Goal: Task Accomplishment & Management: Complete application form

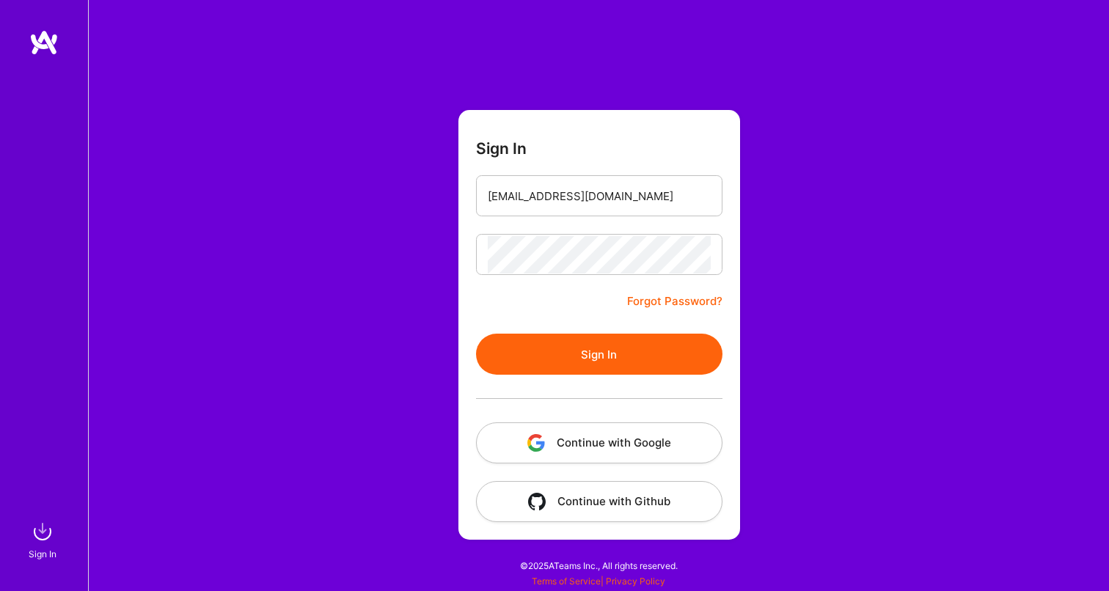
click at [627, 361] on button "Sign In" at bounding box center [599, 354] width 246 height 41
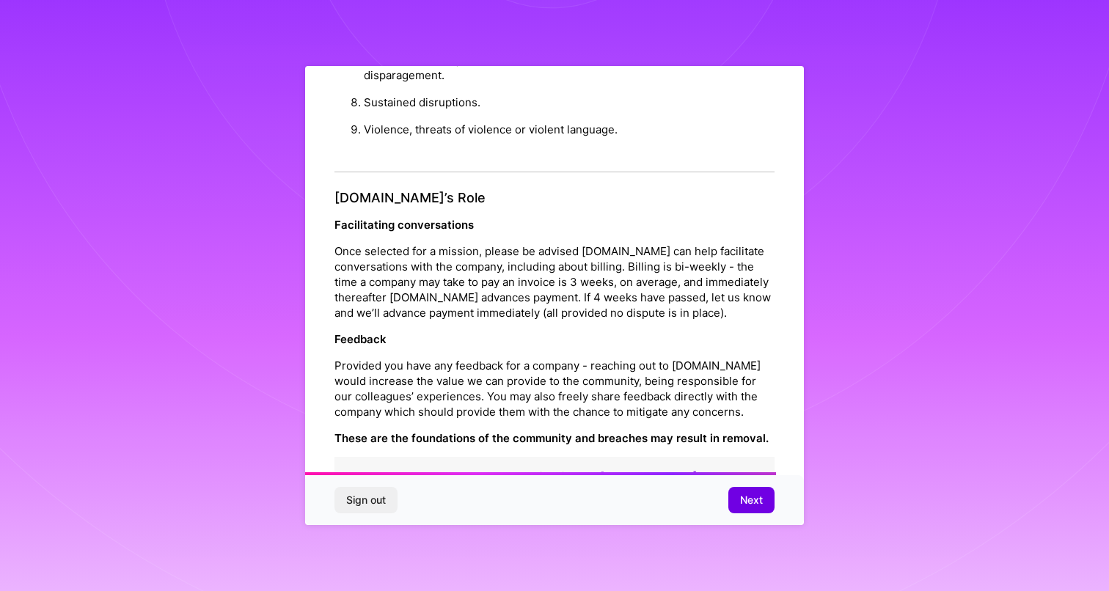
scroll to position [1558, 0]
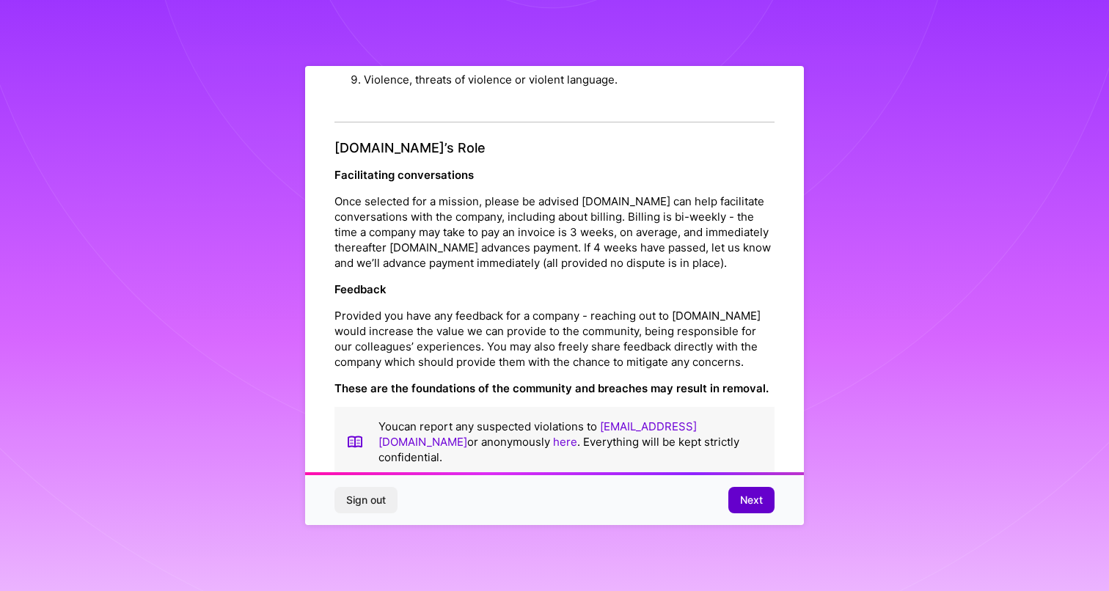
click at [732, 488] on button "Next" at bounding box center [751, 500] width 46 height 26
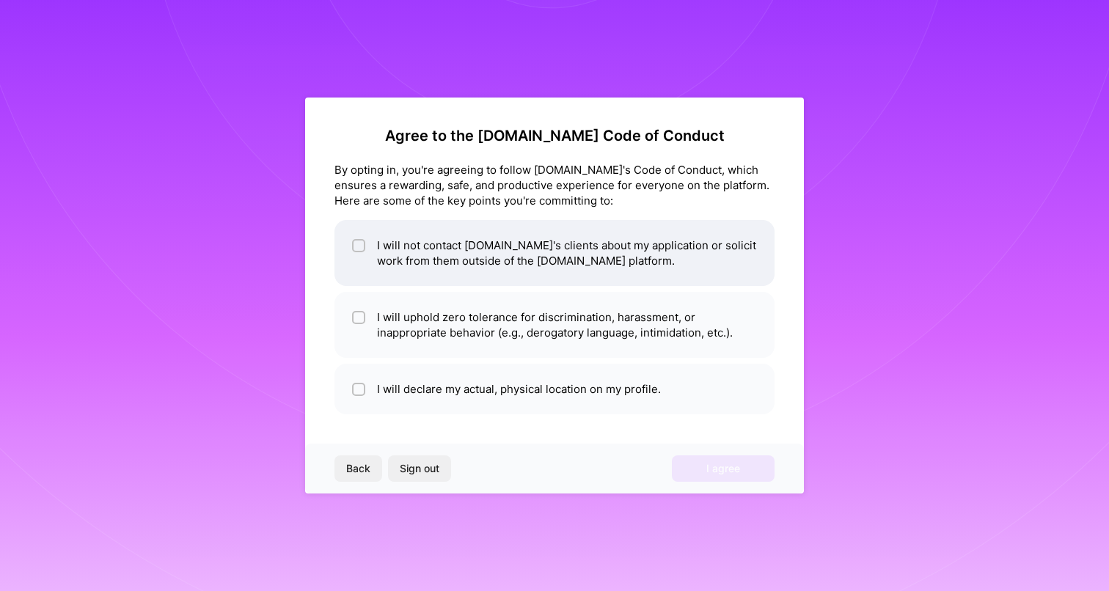
click at [383, 238] on li "I will not contact [DOMAIN_NAME]'s clients about my application or solicit work…" at bounding box center [554, 253] width 440 height 66
checkbox input "true"
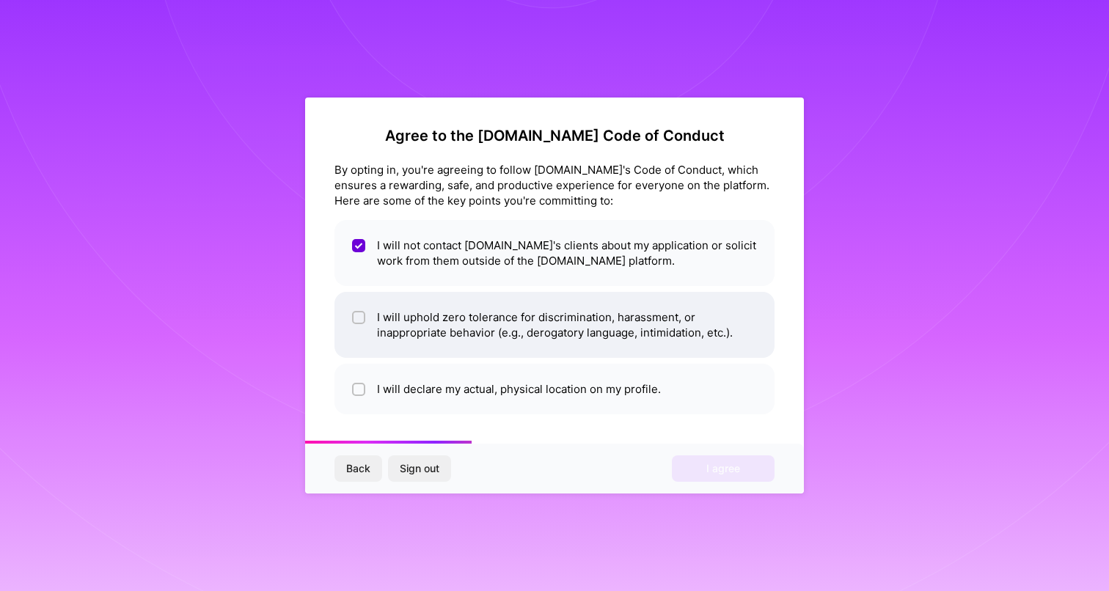
click at [375, 305] on li "I will uphold zero tolerance for discrimination, harassment, or inappropriate b…" at bounding box center [554, 325] width 440 height 66
checkbox input "true"
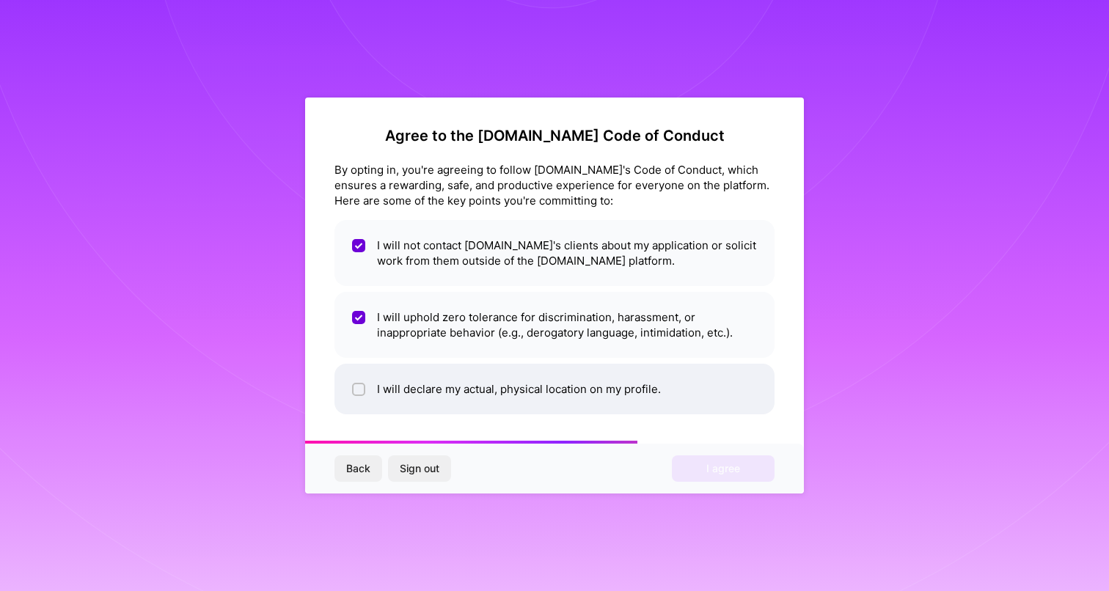
click at [386, 389] on li "I will declare my actual, physical location on my profile." at bounding box center [554, 389] width 440 height 51
checkbox input "true"
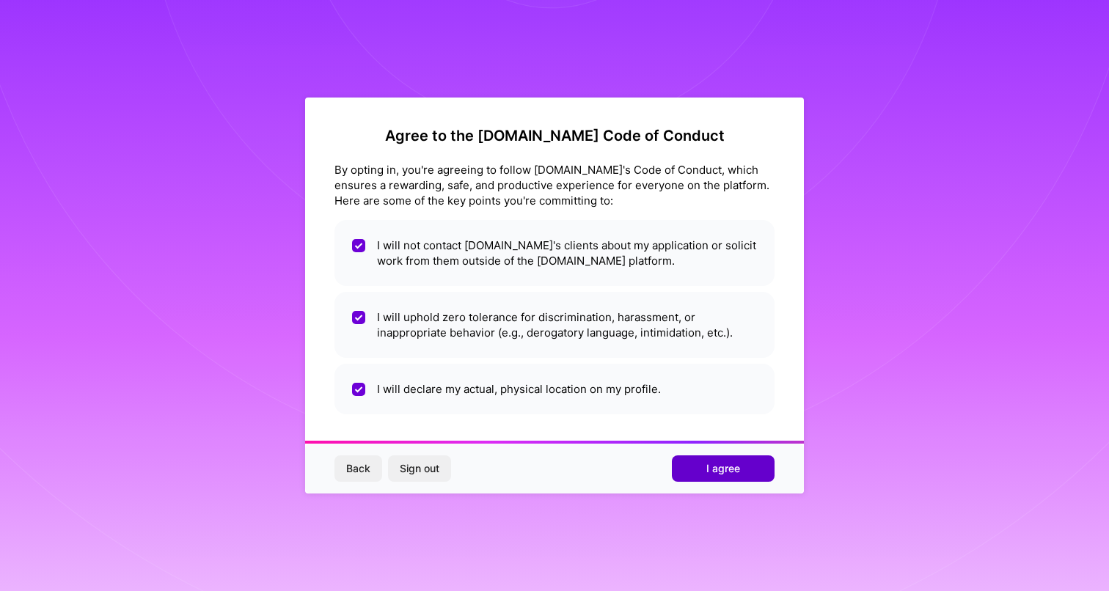
click at [720, 472] on span "I agree" at bounding box center [723, 468] width 34 height 15
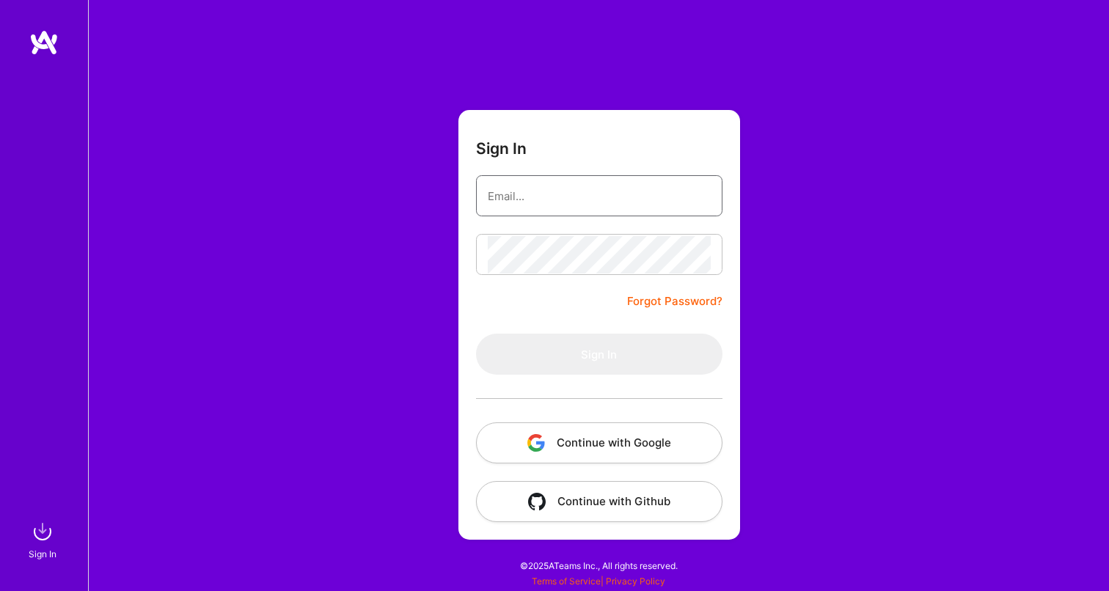
click at [547, 201] on input "email" at bounding box center [599, 195] width 223 height 37
type input "[EMAIL_ADDRESS][DOMAIN_NAME]"
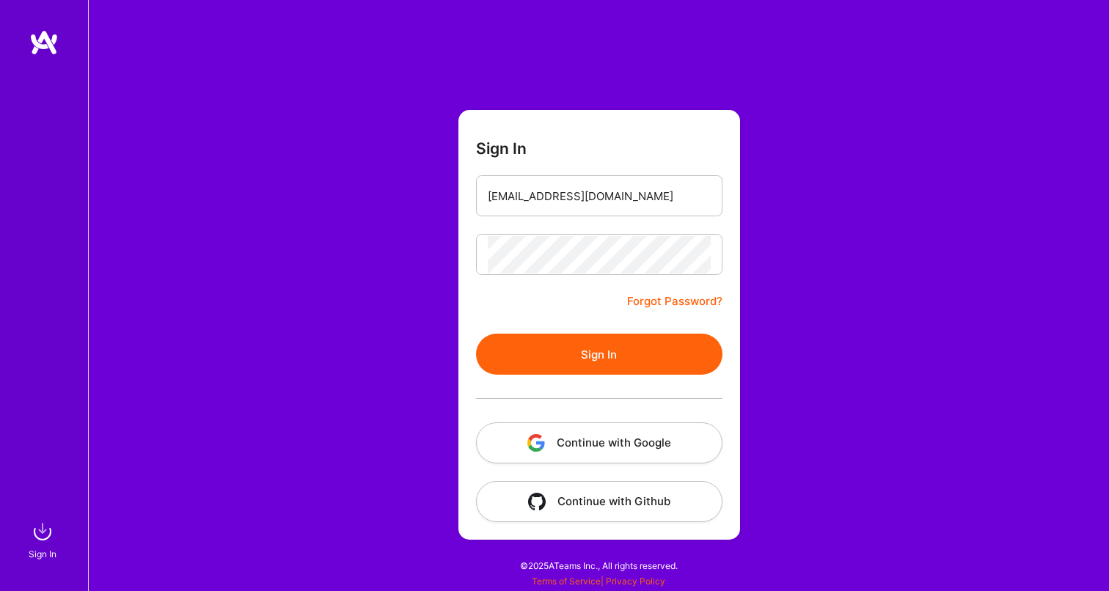
click at [596, 353] on button "Sign In" at bounding box center [599, 354] width 246 height 41
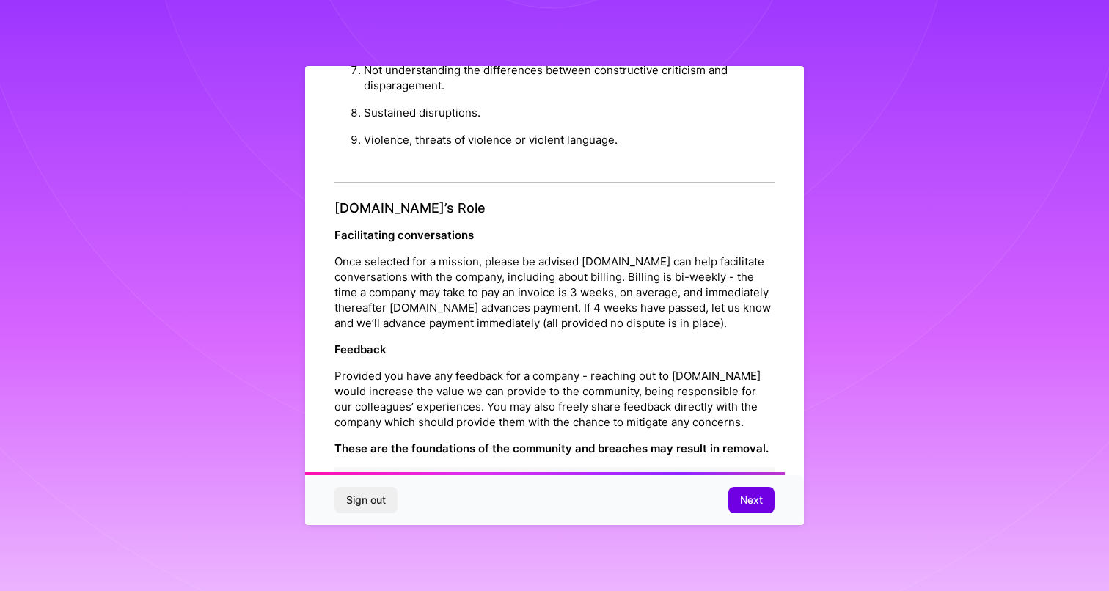
scroll to position [1558, 0]
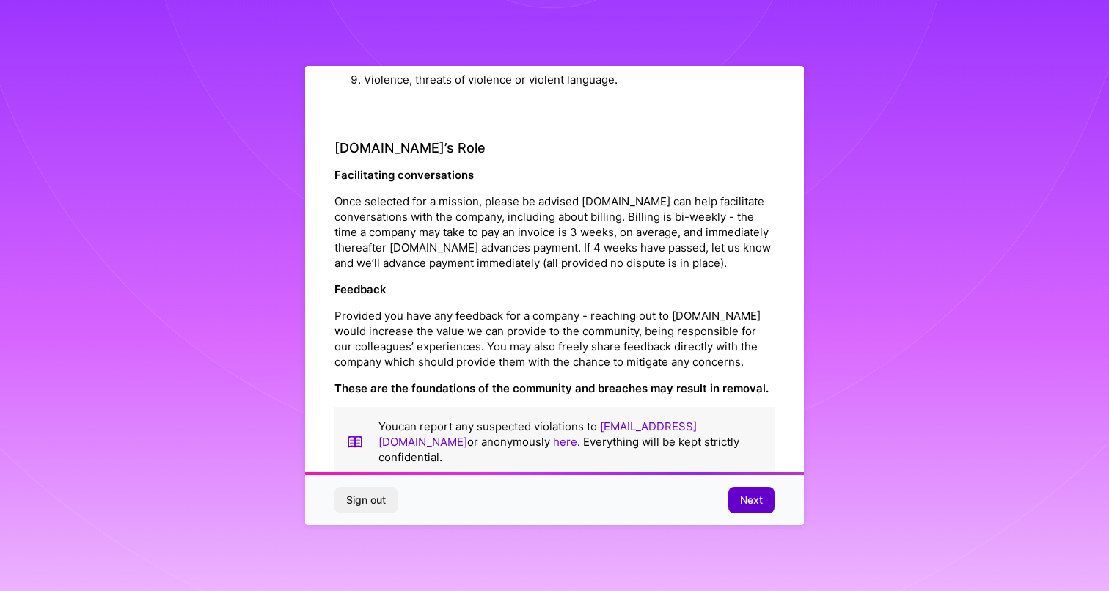
click at [758, 510] on button "Next" at bounding box center [751, 500] width 46 height 26
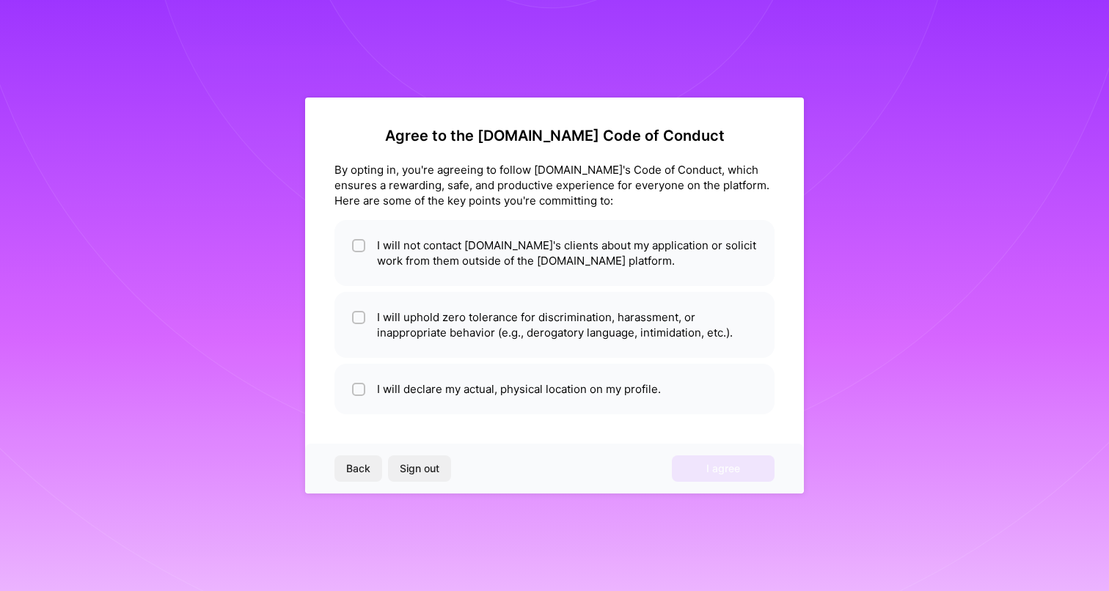
scroll to position [0, 0]
click at [375, 242] on li "I will not contact [DOMAIN_NAME]'s clients about my application or solicit work…" at bounding box center [554, 253] width 440 height 66
checkbox input "true"
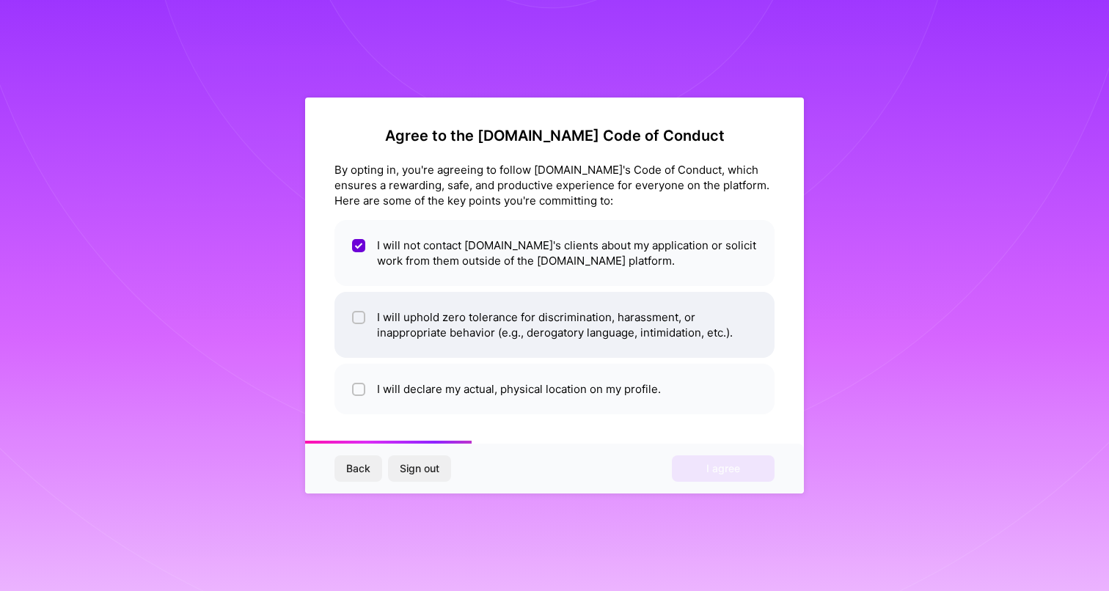
click at [374, 320] on li "I will uphold zero tolerance for discrimination, harassment, or inappropriate b…" at bounding box center [554, 325] width 440 height 66
checkbox input "true"
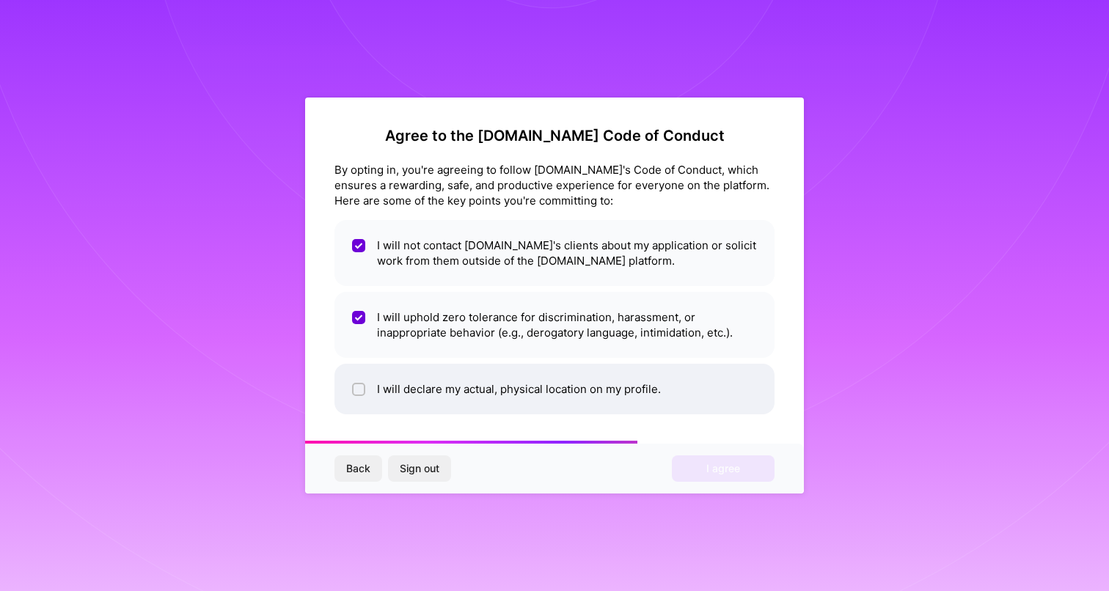
click at [367, 383] on li "I will declare my actual, physical location on my profile." at bounding box center [554, 389] width 440 height 51
checkbox input "true"
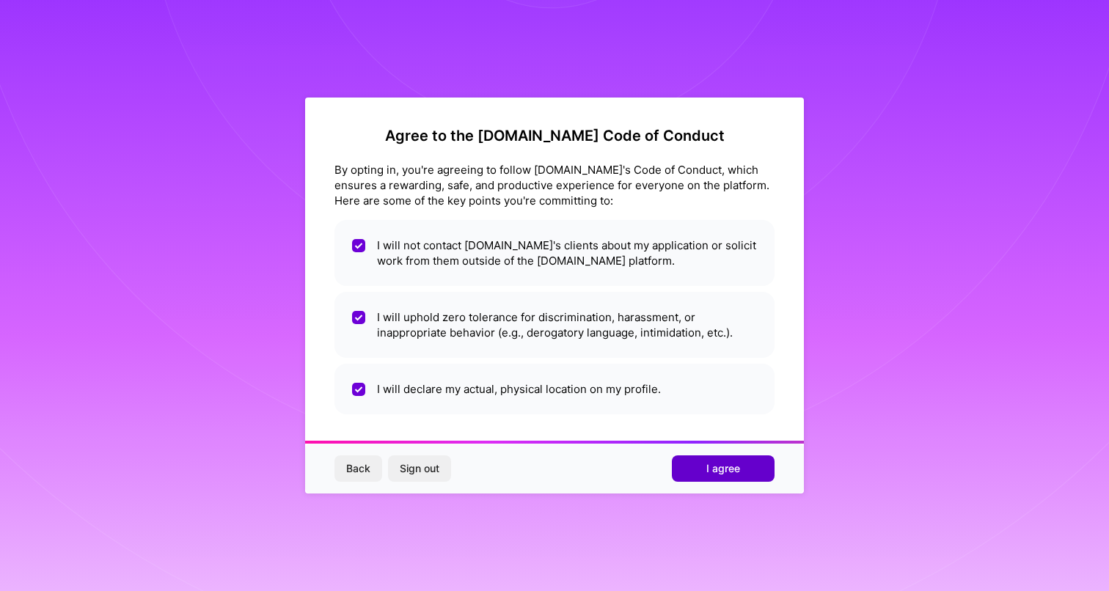
click at [713, 471] on span "I agree" at bounding box center [723, 468] width 34 height 15
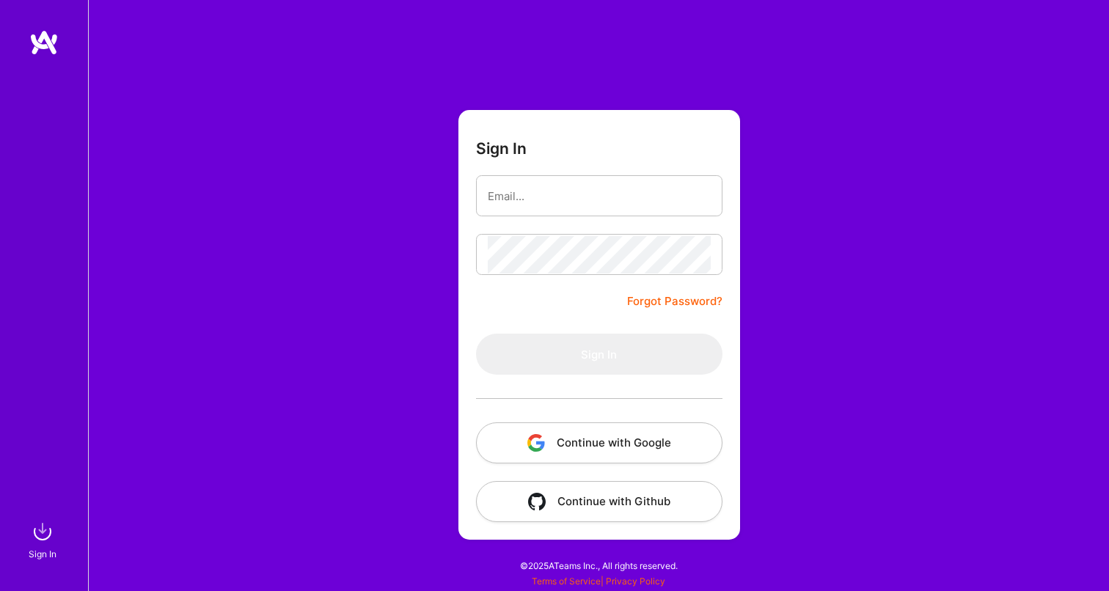
click at [545, 224] on form "Sign In Forgot Password? Sign In Continue with Google Continue with Github" at bounding box center [599, 325] width 282 height 430
click at [609, 439] on button "Continue with Google" at bounding box center [599, 442] width 246 height 41
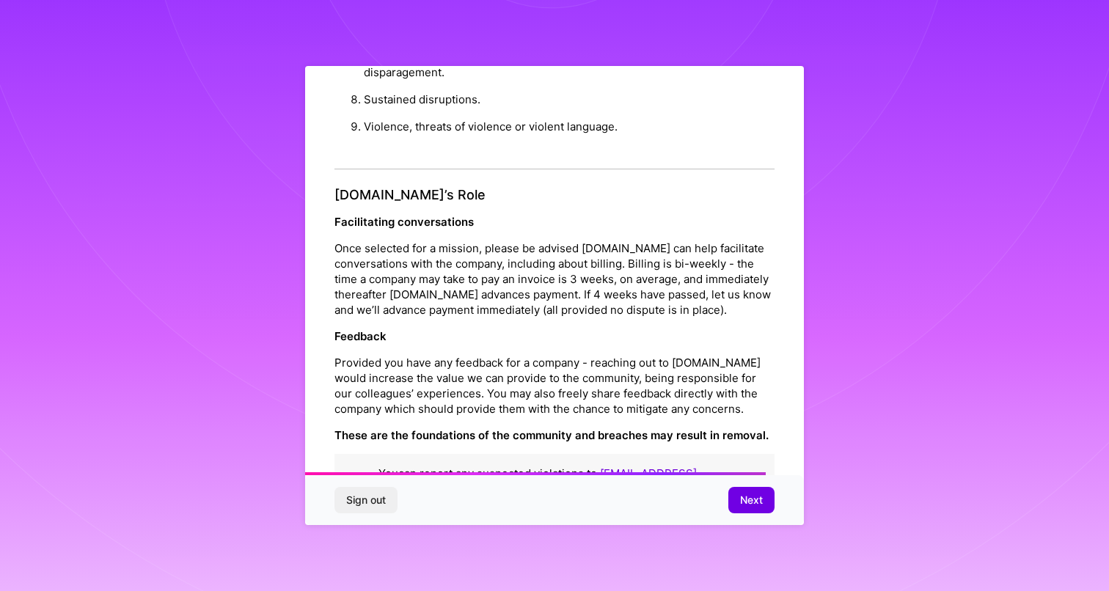
scroll to position [1558, 0]
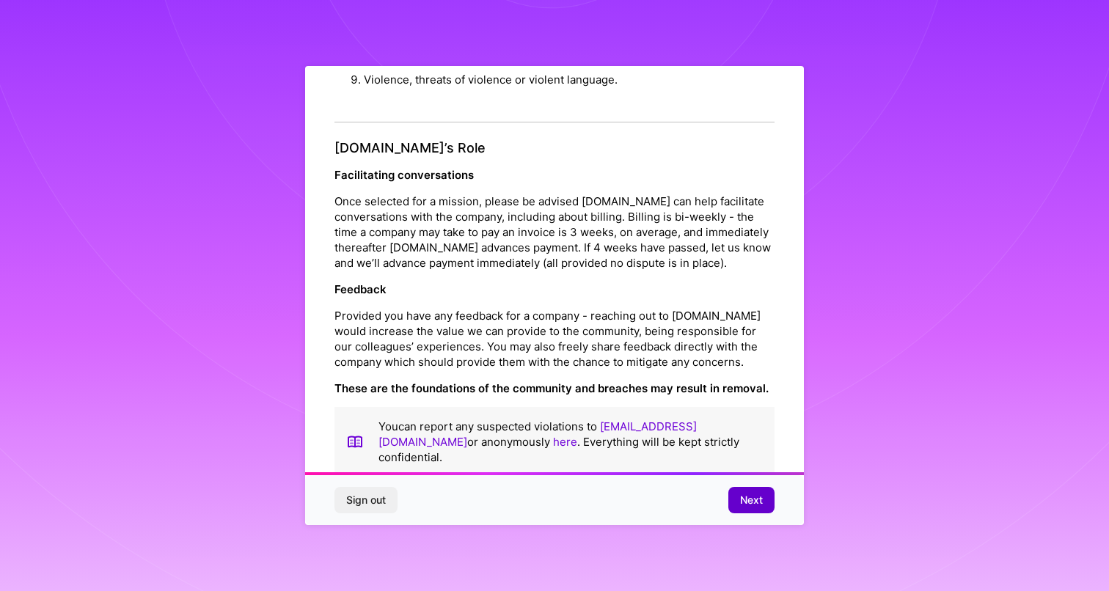
click at [756, 500] on span "Next" at bounding box center [751, 500] width 23 height 15
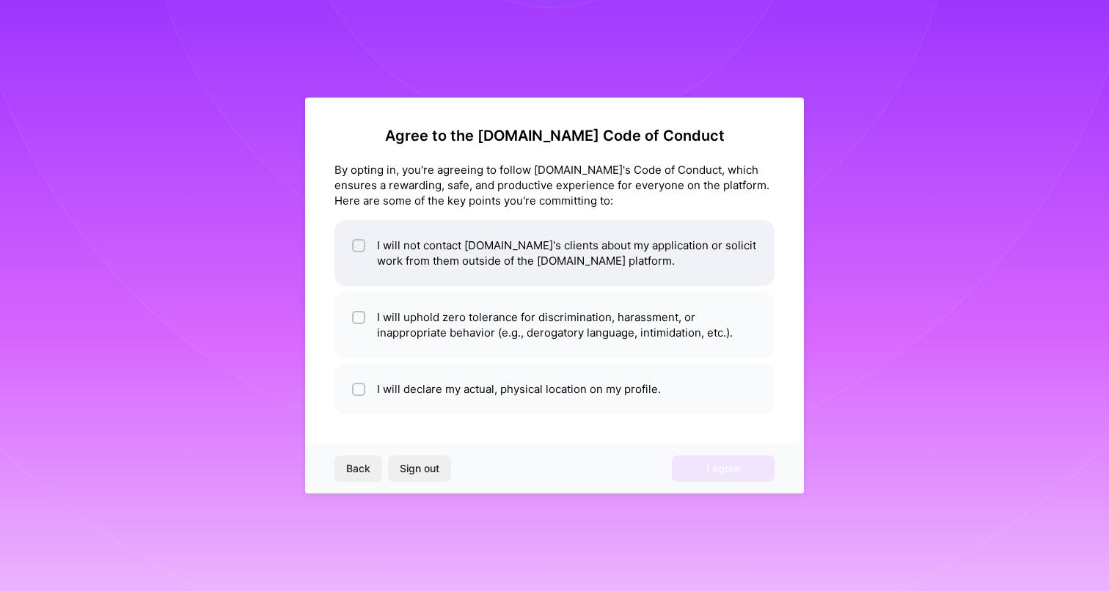
click at [457, 251] on li "I will not contact [DOMAIN_NAME]'s clients about my application or solicit work…" at bounding box center [554, 253] width 440 height 66
checkbox input "true"
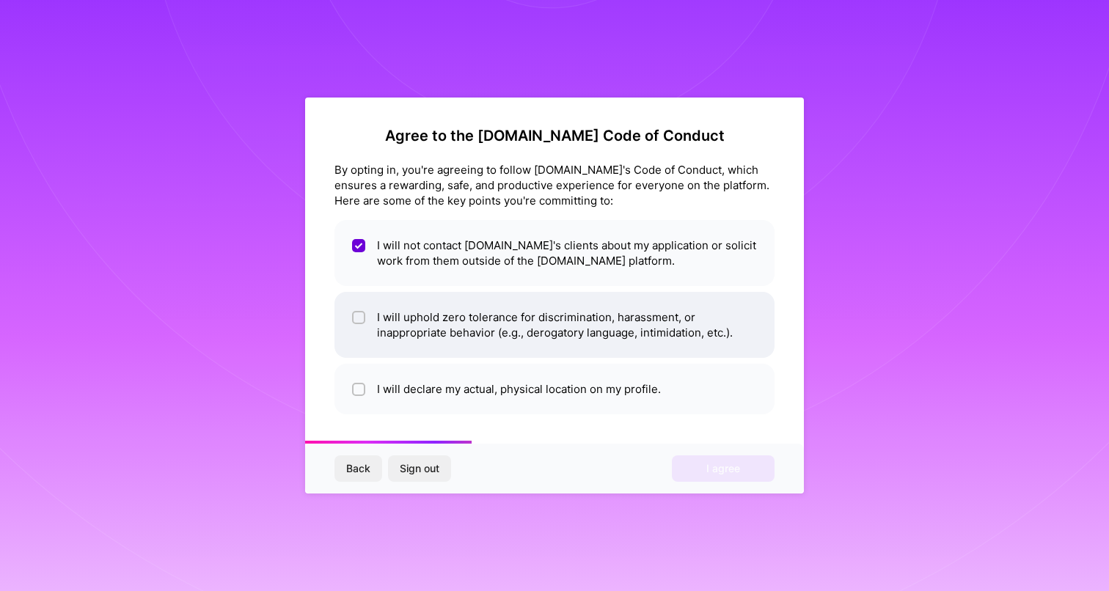
click at [498, 339] on li "I will uphold zero tolerance for discrimination, harassment, or inappropriate b…" at bounding box center [554, 325] width 440 height 66
checkbox input "true"
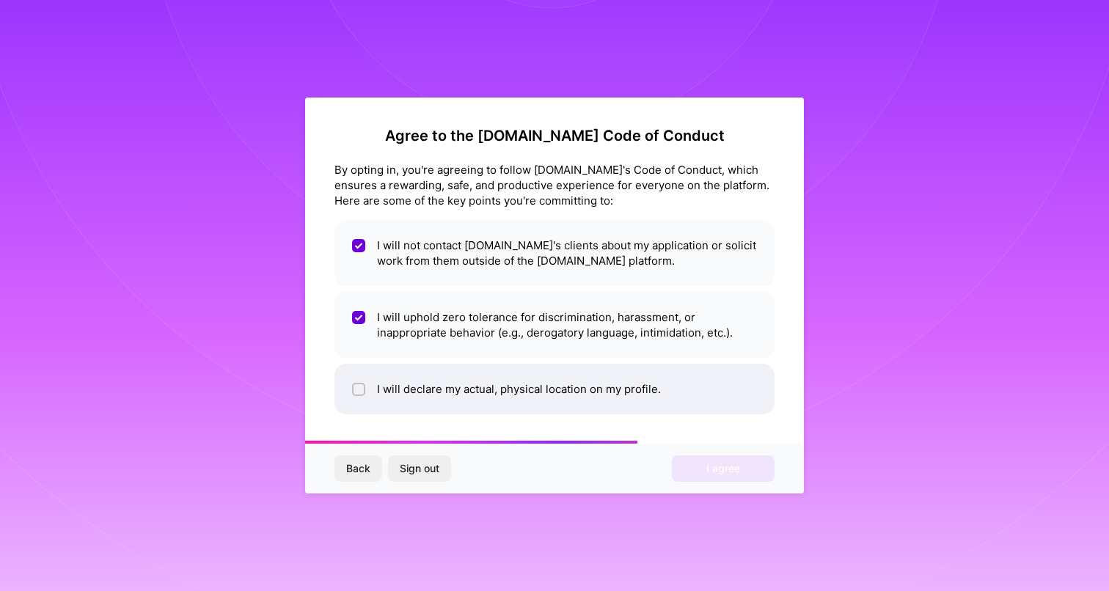
click at [485, 376] on li "I will declare my actual, physical location on my profile." at bounding box center [554, 389] width 440 height 51
checkbox input "true"
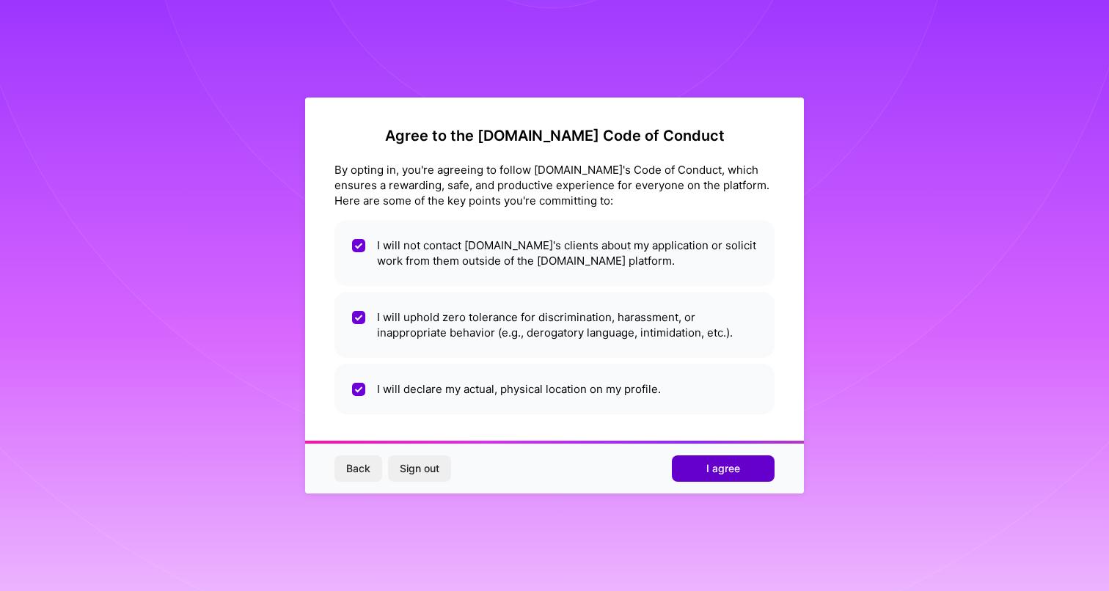
click at [730, 468] on span "I agree" at bounding box center [723, 468] width 34 height 15
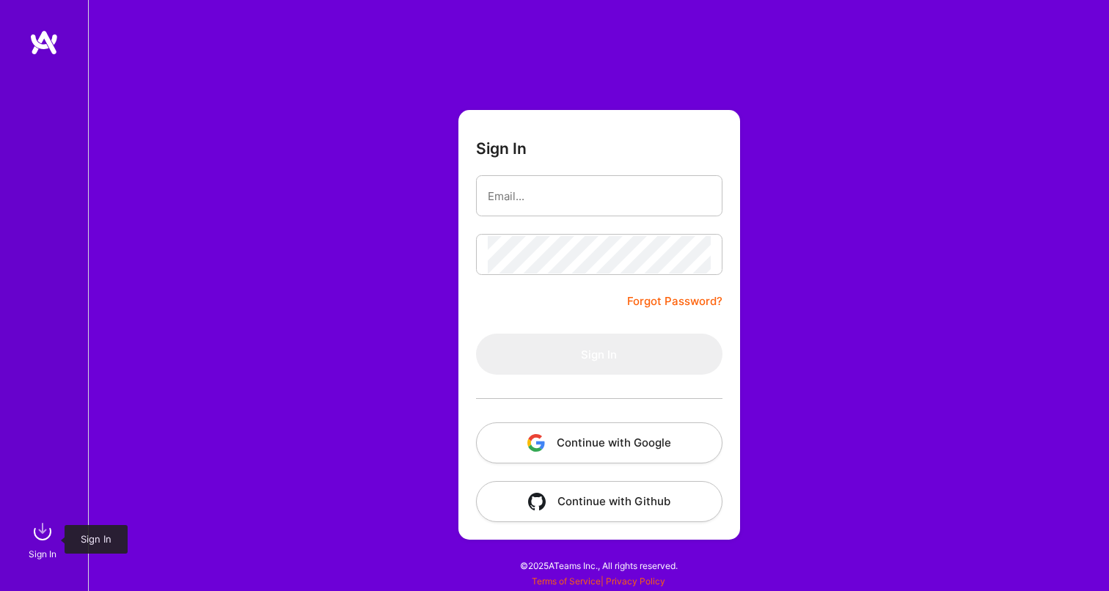
click at [38, 538] on img at bounding box center [42, 531] width 29 height 29
click at [551, 192] on input "email" at bounding box center [599, 195] width 223 height 37
type input "[EMAIL_ADDRESS][DOMAIN_NAME]"
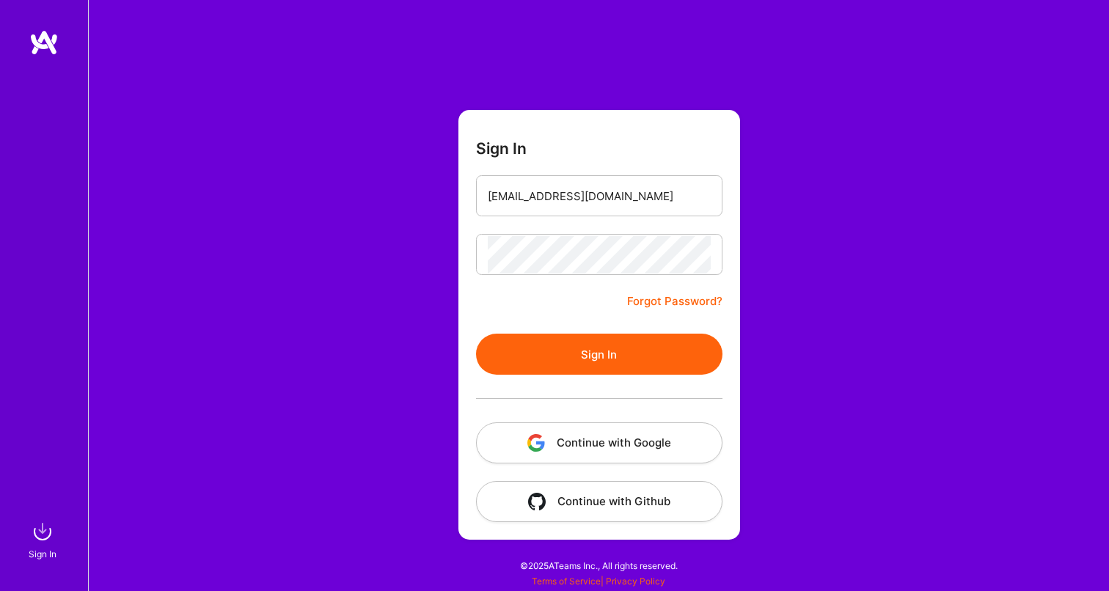
click at [550, 353] on button "Sign In" at bounding box center [599, 354] width 246 height 41
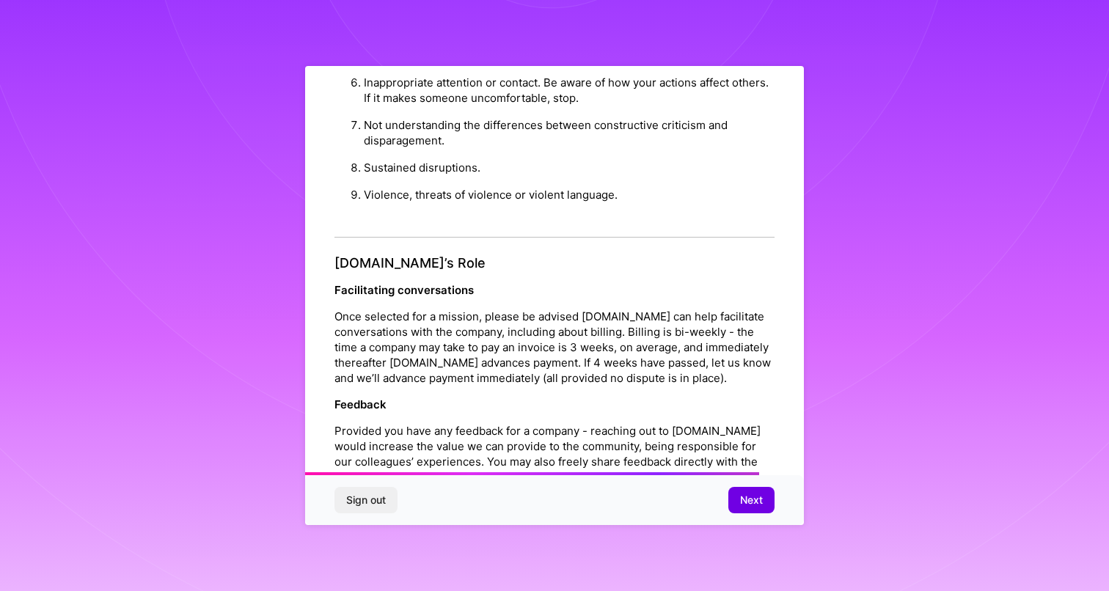
scroll to position [1558, 0]
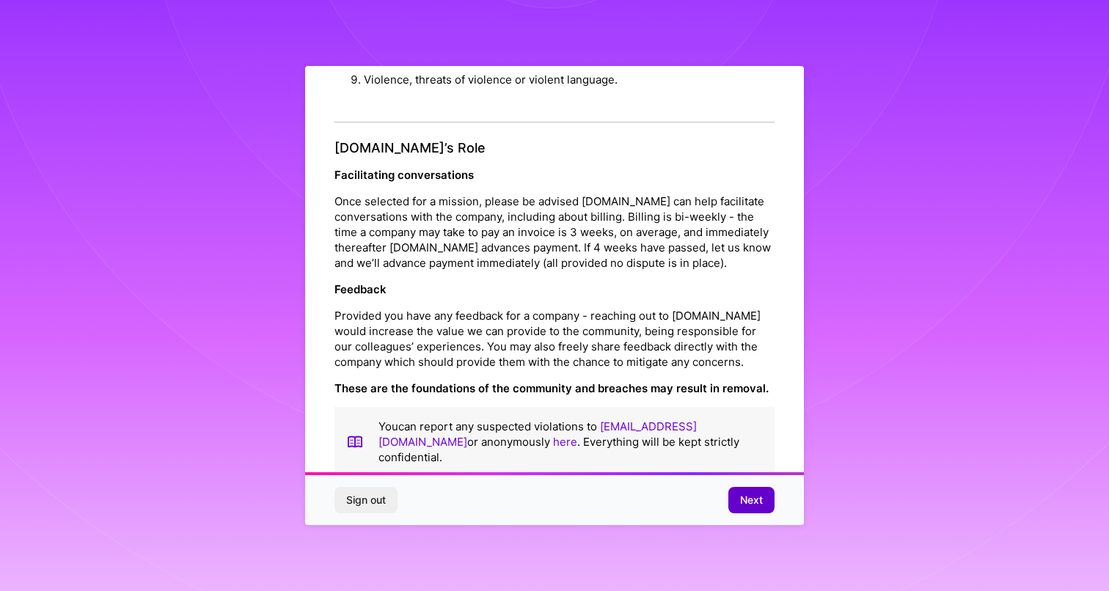
click at [732, 493] on button "Next" at bounding box center [751, 500] width 46 height 26
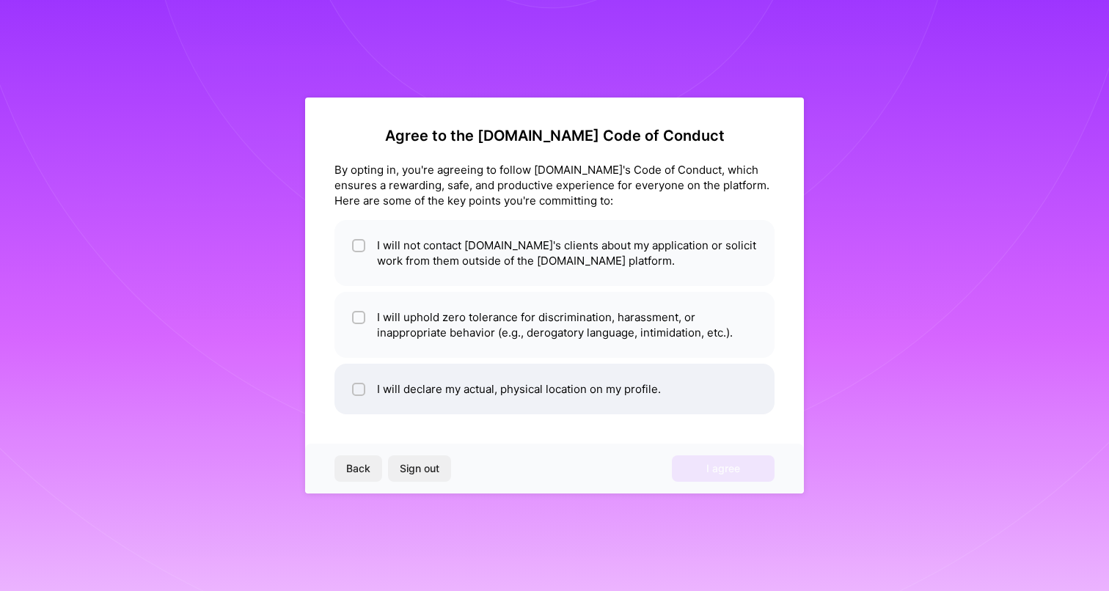
click at [456, 382] on li "I will declare my actual, physical location on my profile." at bounding box center [554, 389] width 440 height 51
checkbox input "true"
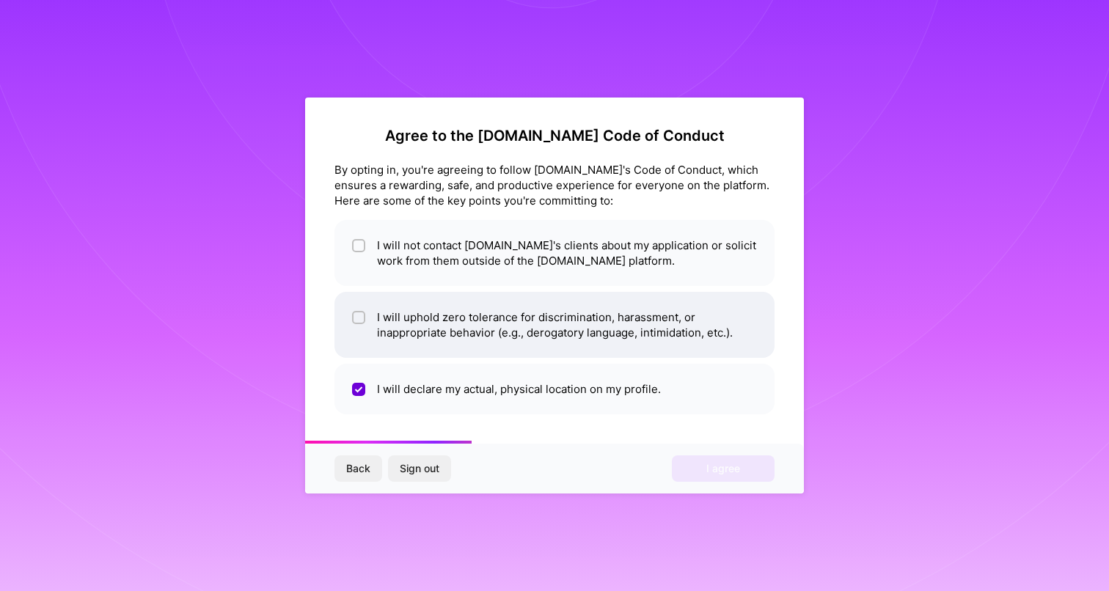
click at [422, 331] on li "I will uphold zero tolerance for discrimination, harassment, or inappropriate b…" at bounding box center [554, 325] width 440 height 66
checkbox input "true"
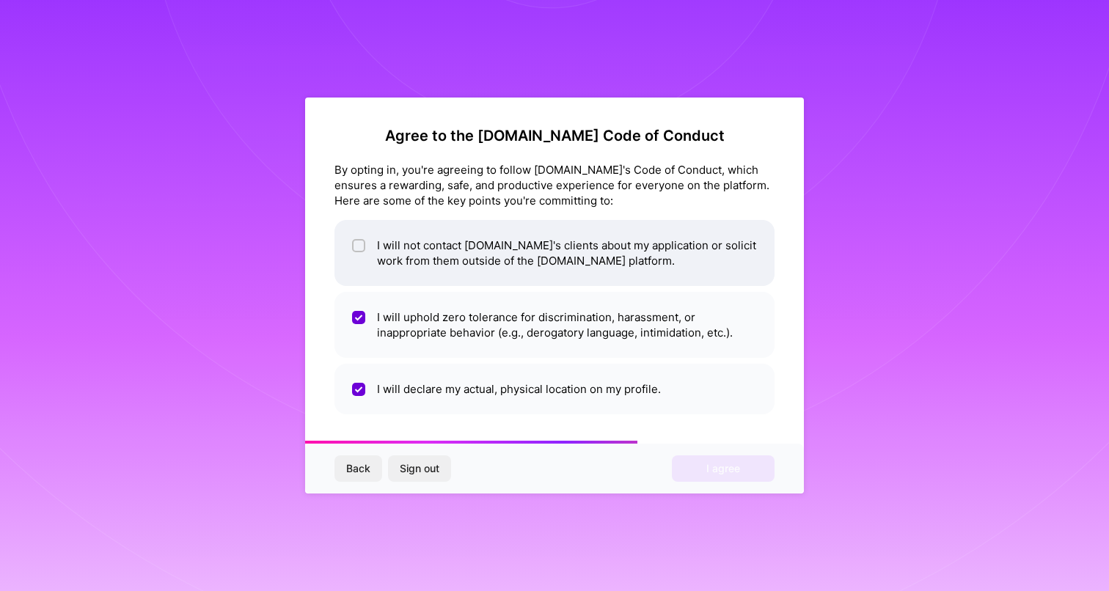
click at [406, 240] on li "I will not contact [DOMAIN_NAME]'s clients about my application or solicit work…" at bounding box center [554, 253] width 440 height 66
checkbox input "true"
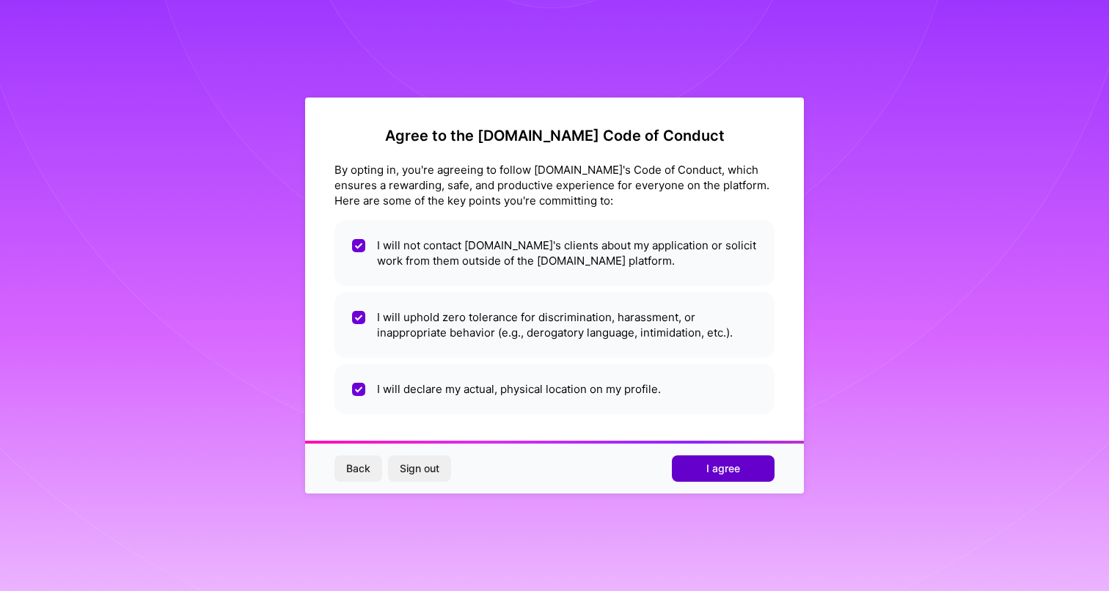
click at [721, 470] on span "I agree" at bounding box center [723, 468] width 34 height 15
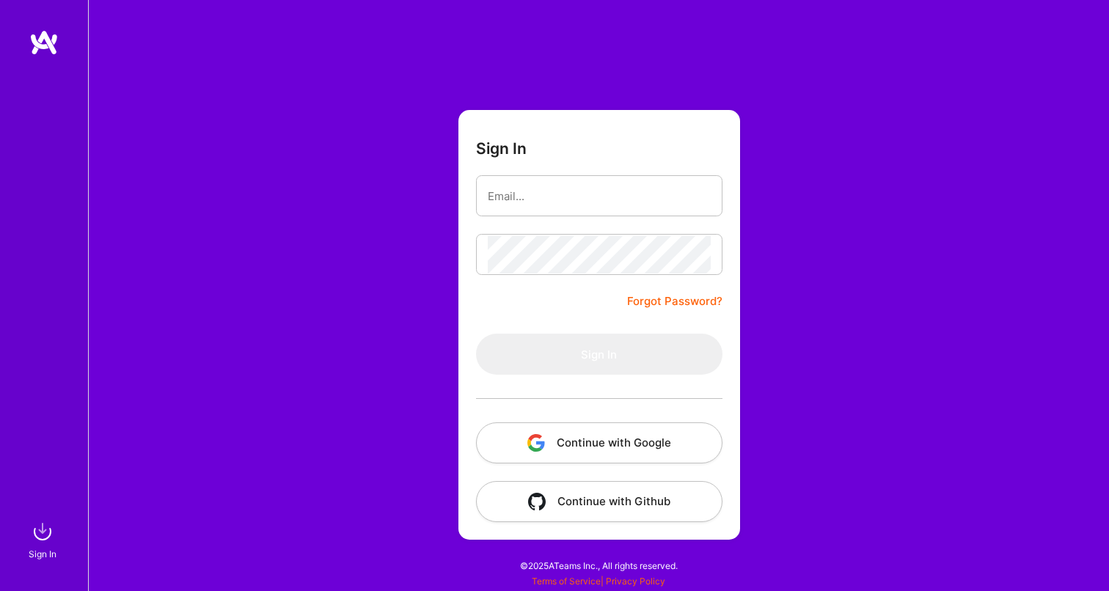
click at [590, 429] on button "Continue with Google" at bounding box center [599, 442] width 246 height 41
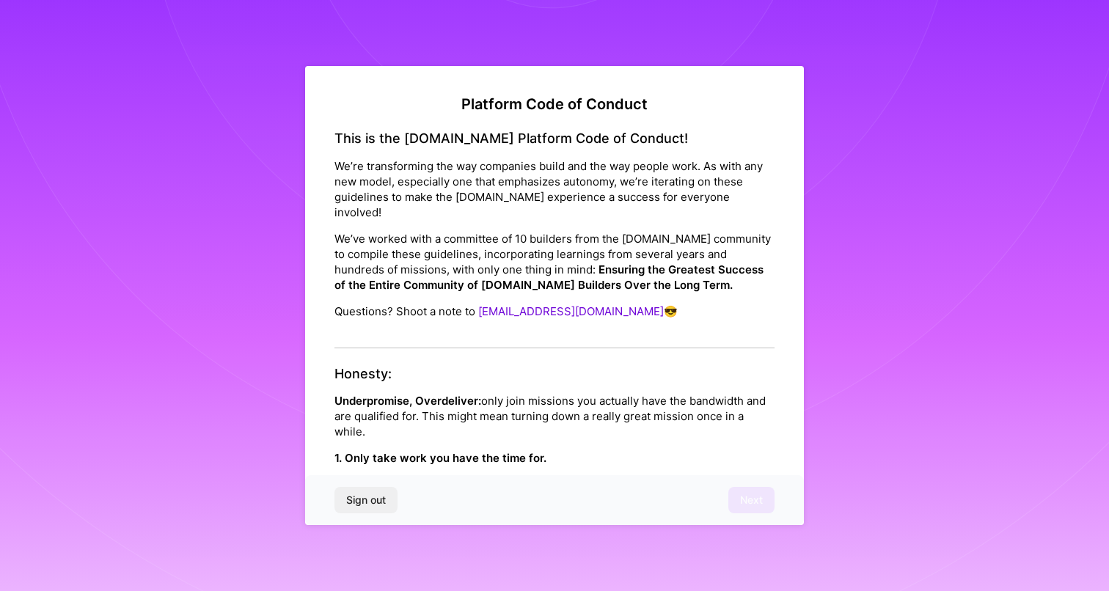
click at [570, 305] on div "This is the [DOMAIN_NAME] Platform Code of Conduct! We’re transforming the way …" at bounding box center [554, 240] width 440 height 218
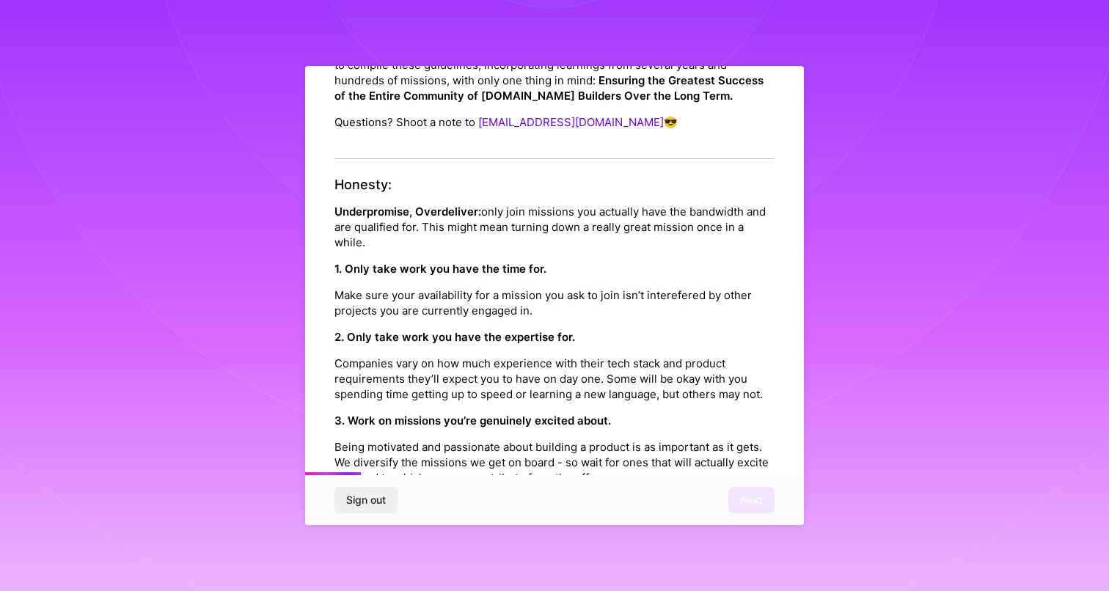
scroll to position [106, 0]
